Goal: Navigation & Orientation: Find specific page/section

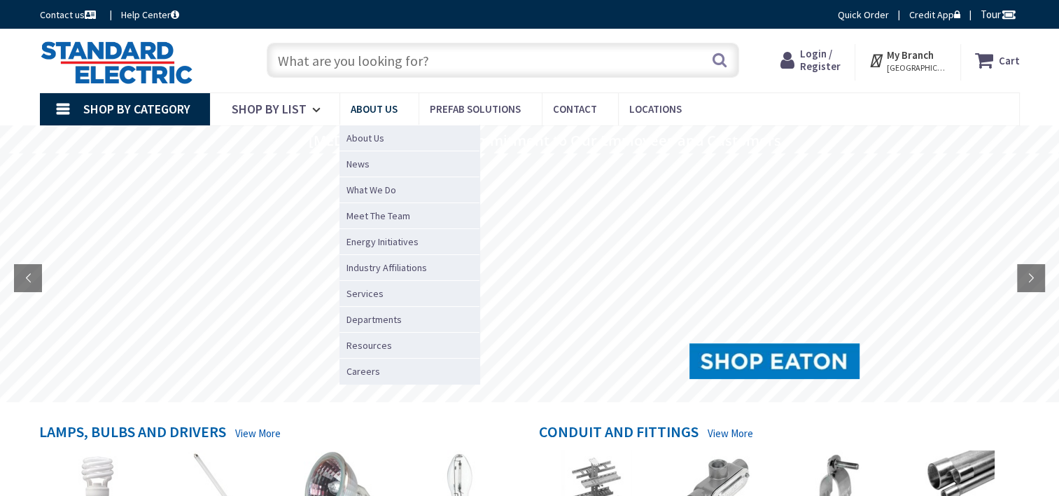
click at [369, 118] on link "About Us" at bounding box center [379, 109] width 79 height 32
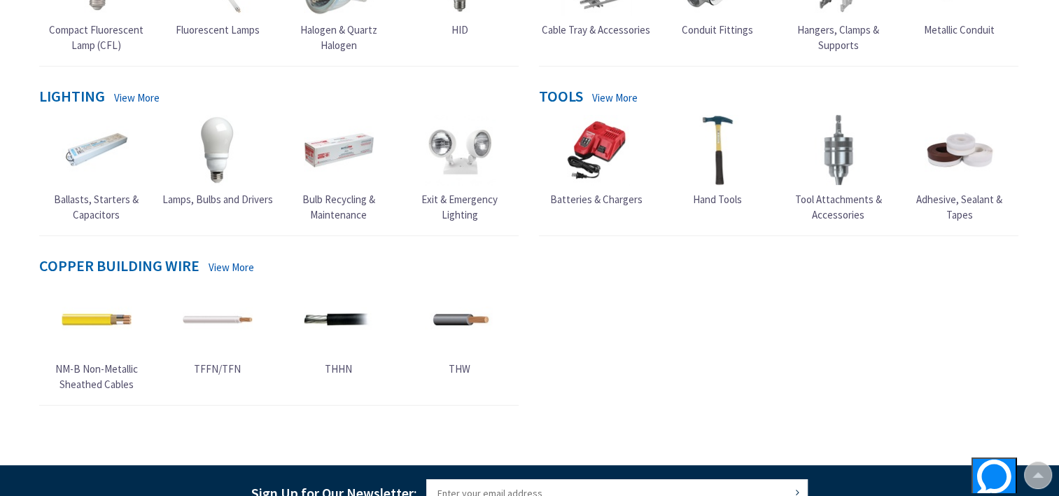
scroll to position [864, 0]
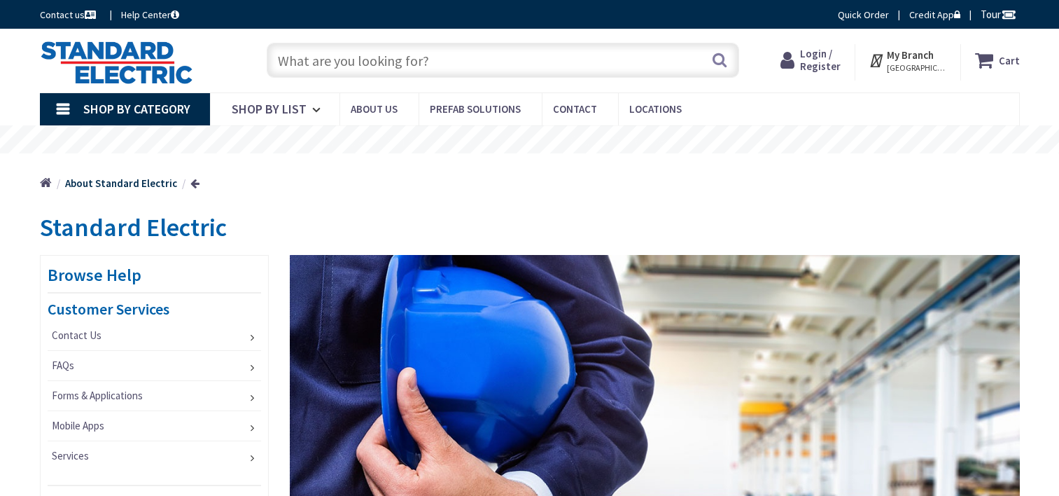
click at [919, 55] on strong "My Branch" at bounding box center [910, 54] width 47 height 13
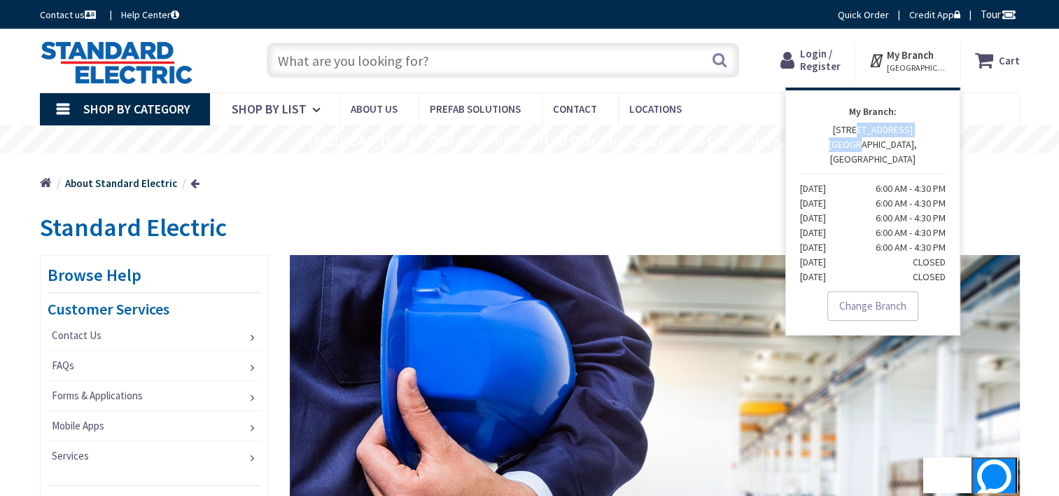
drag, startPoint x: 849, startPoint y: 131, endPoint x: 873, endPoint y: 147, distance: 29.3
click at [873, 147] on p "7096 S WILLOW STREET MANCHESTER, NH Monday 6:00 AM - 4:30 PM Tuesday 6:00 AM - …" at bounding box center [873, 204] width 146 height 162
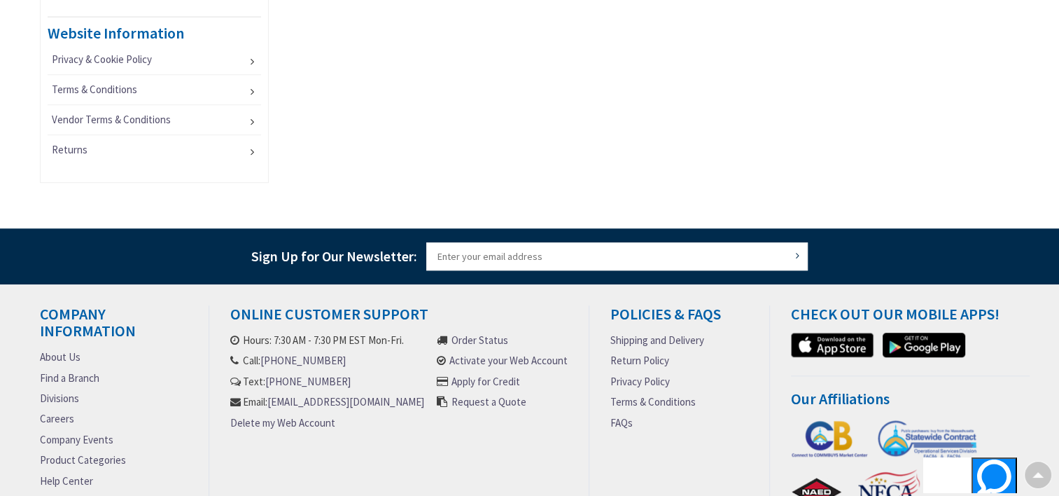
scroll to position [1105, 0]
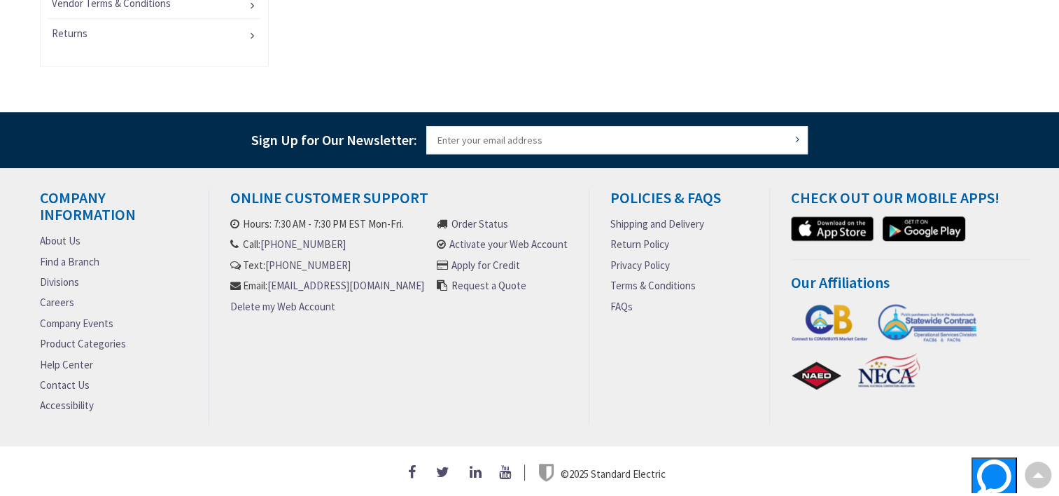
click at [336, 388] on div "Online Customer Support Hours: 7:30 AM - 7:30 PM EST Mon-Fri. Call: (978) 883-3…" at bounding box center [399, 306] width 380 height 235
click at [343, 368] on div "Online Customer Support Hours: 7:30 AM - 7:30 PM EST Mon-Fri. Call: (978) 883-3…" at bounding box center [399, 306] width 380 height 235
click at [241, 378] on div "Online Customer Support Hours: 7:30 AM - 7:30 PM EST Mon-Fri. Call: (978) 883-3…" at bounding box center [399, 306] width 380 height 235
click at [74, 255] on link "Find a Branch" at bounding box center [70, 261] width 60 height 15
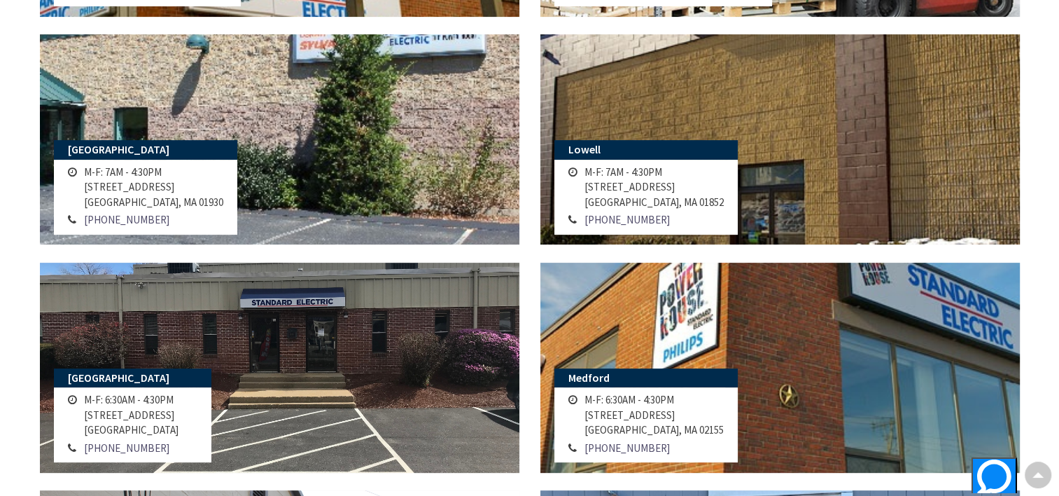
scroll to position [560, 0]
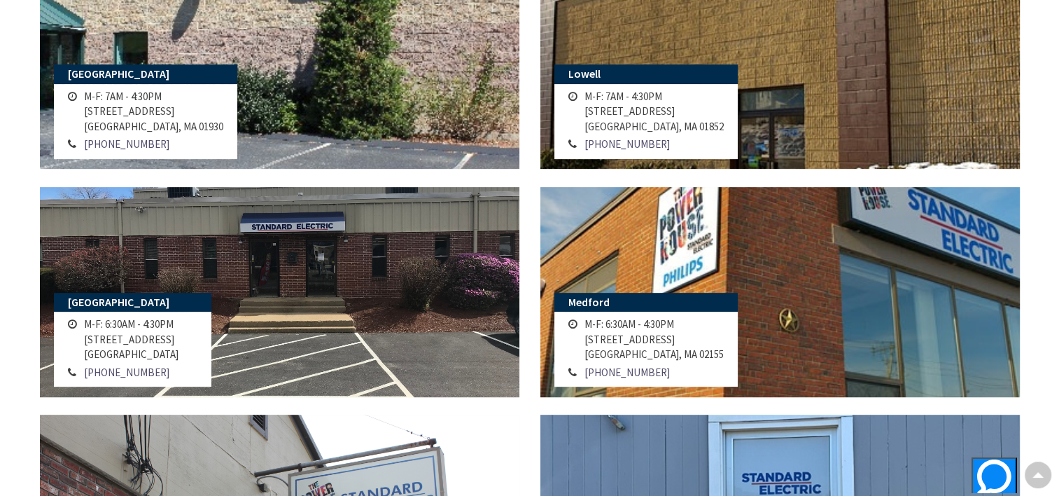
click at [1043, 319] on main "Locations Search Branches [GEOGRAPHIC_DATA] M-F: 6:00AM - 4:30PM [STREET_ADDRES…" at bounding box center [530, 386] width 1050 height 1487
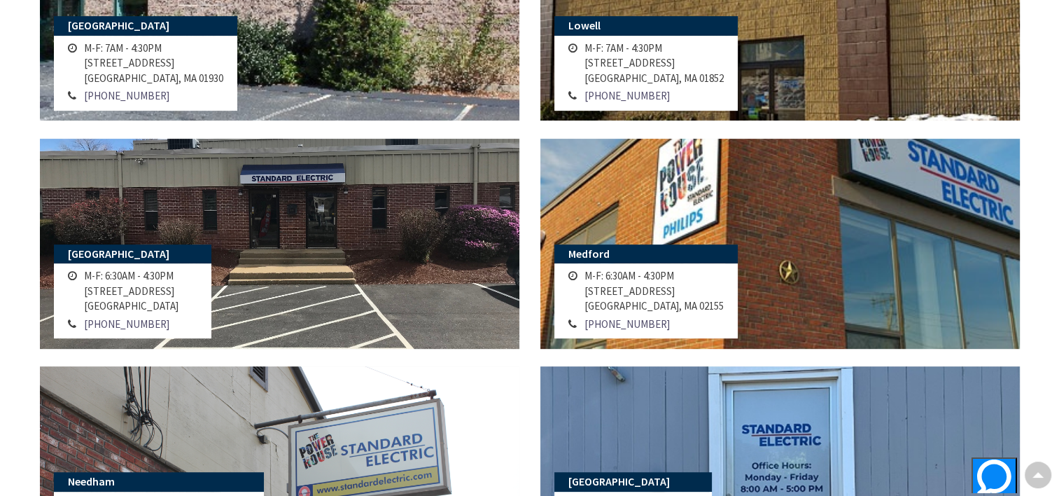
scroll to position [700, 0]
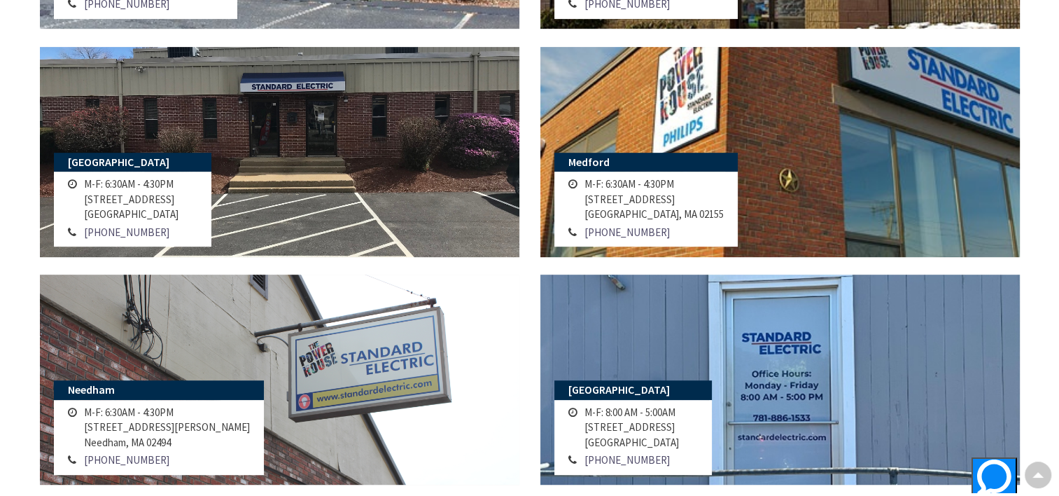
click at [1043, 319] on main "Locations Search Branches [GEOGRAPHIC_DATA] M-F: 6:00AM - 4:30PM [STREET_ADDRES…" at bounding box center [530, 246] width 1050 height 1487
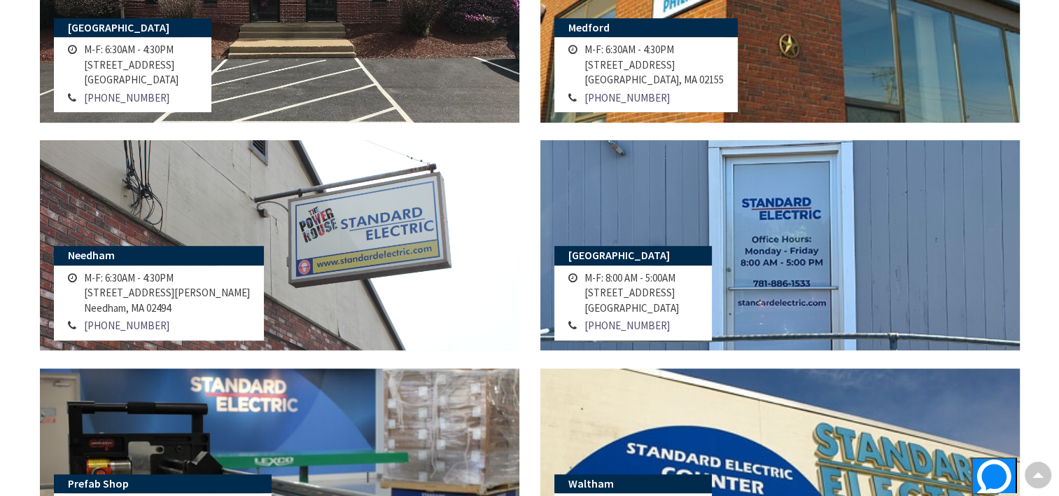
scroll to position [840, 0]
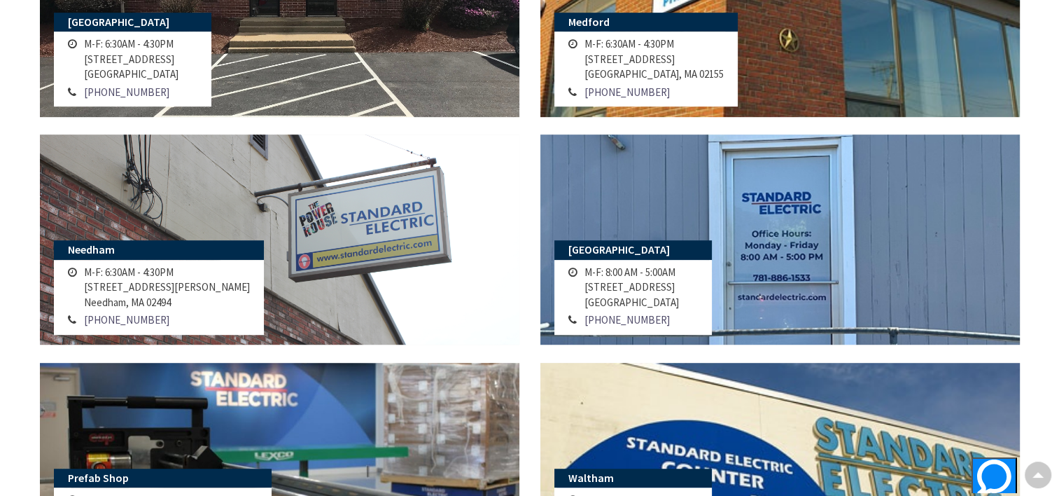
click at [1043, 319] on main "Locations Search Branches [GEOGRAPHIC_DATA] M-F: 6:00AM - 4:30PM [STREET_ADDRES…" at bounding box center [530, 106] width 1050 height 1487
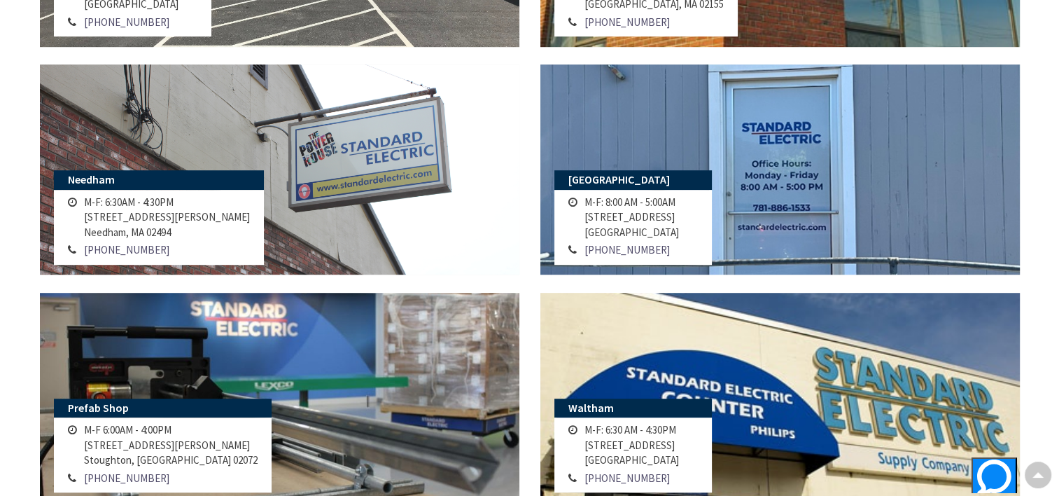
click at [1043, 319] on main "Locations Search Branches [GEOGRAPHIC_DATA] M-F: 6:00AM - 4:30PM [STREET_ADDRES…" at bounding box center [530, 36] width 1050 height 1487
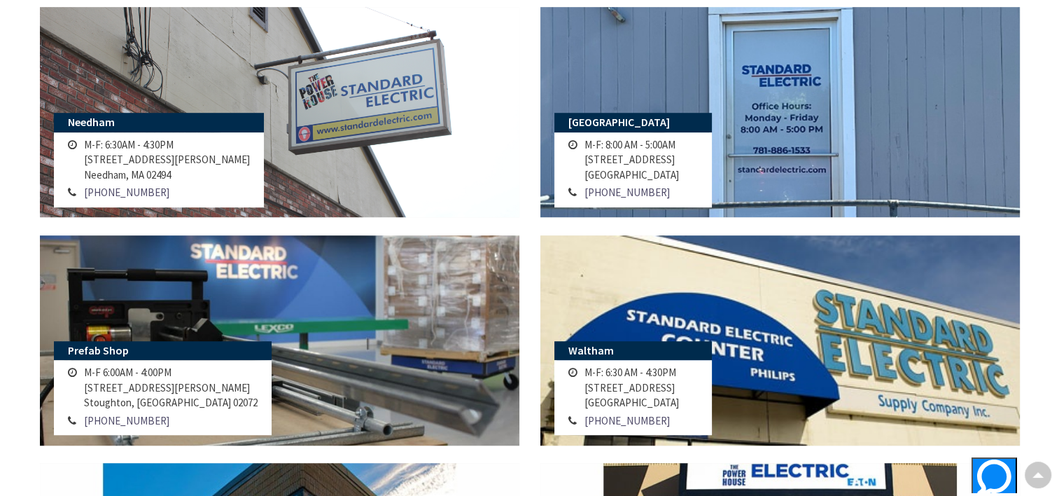
scroll to position [980, 0]
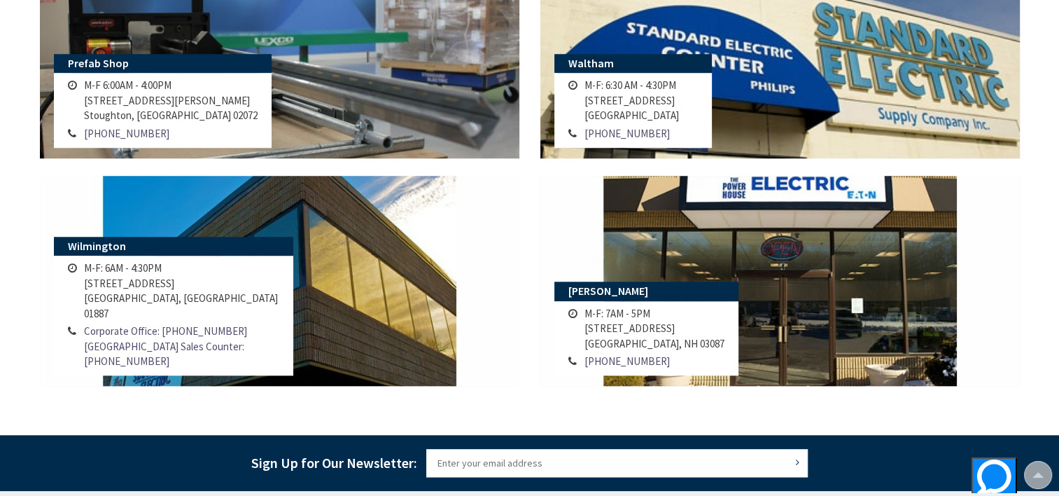
scroll to position [1260, 0]
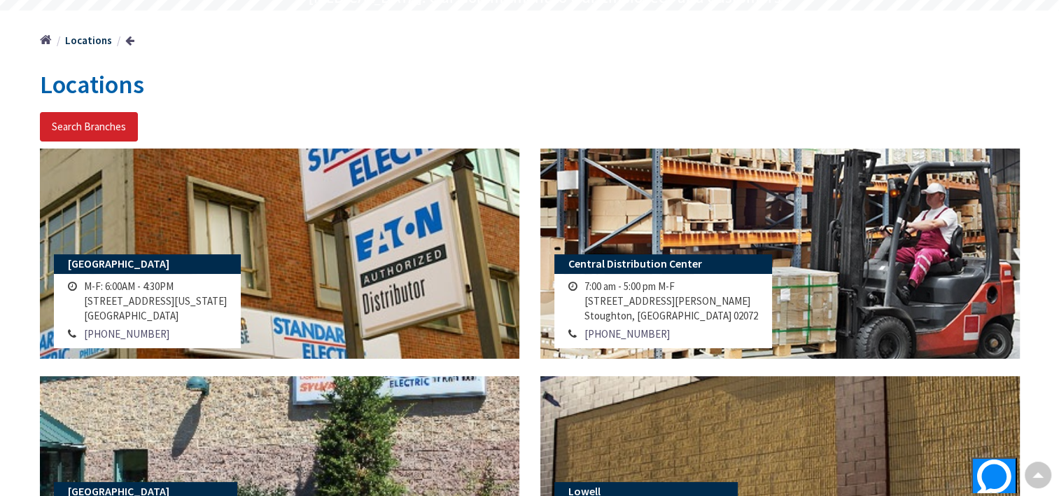
scroll to position [0, 0]
